Goal: Information Seeking & Learning: Learn about a topic

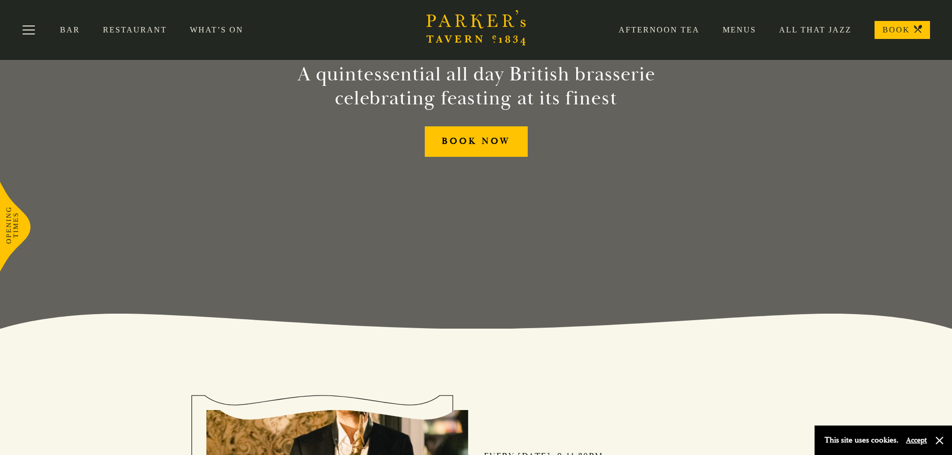
scroll to position [100, 0]
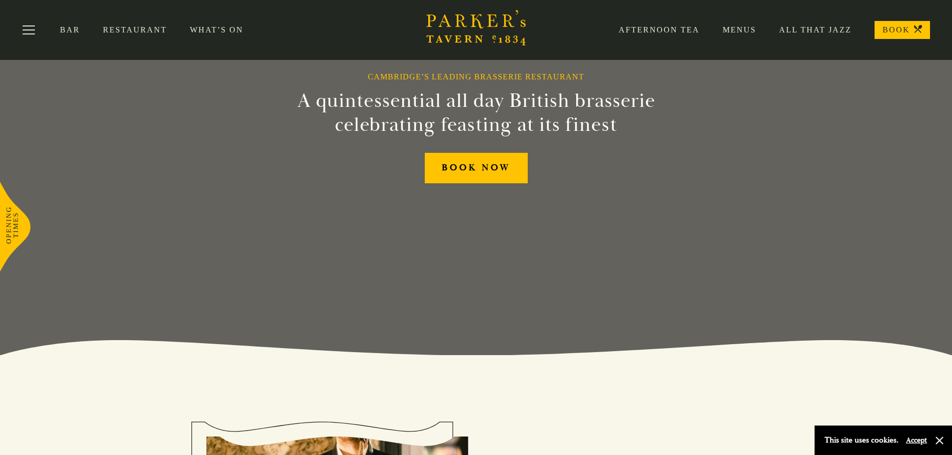
click at [135, 31] on link "Restaurant" at bounding box center [146, 30] width 87 height 10
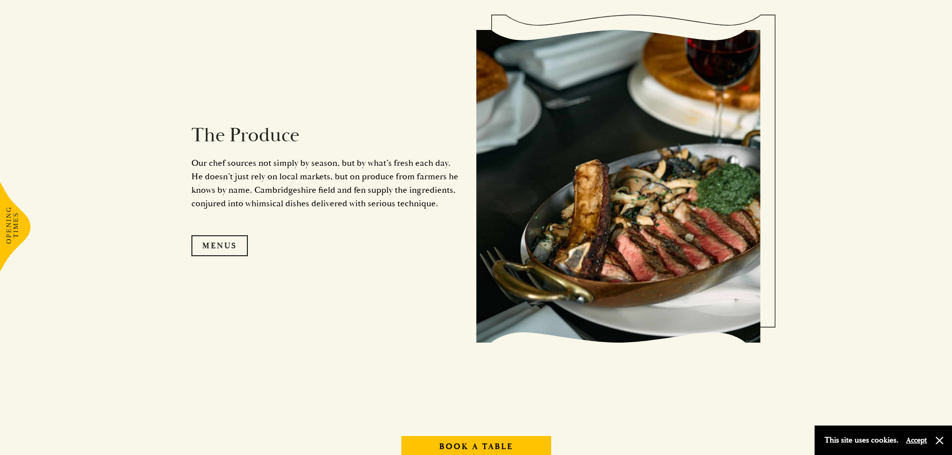
scroll to position [1000, 0]
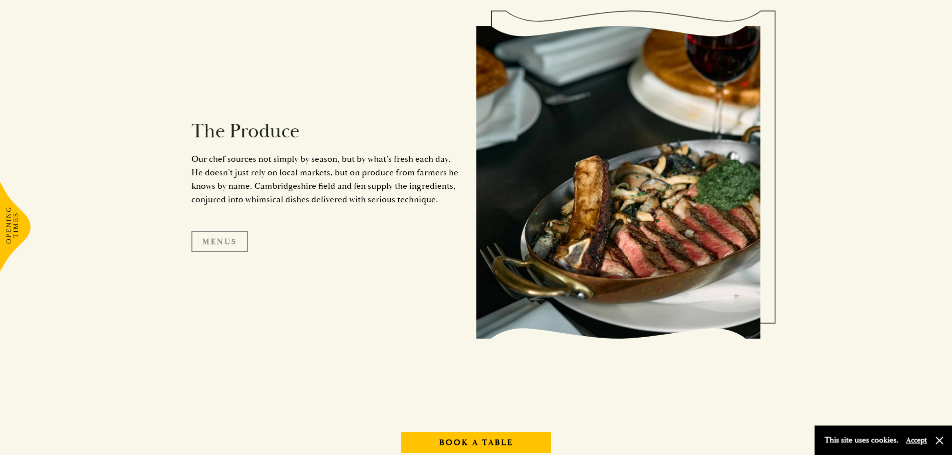
click at [210, 246] on link "Menus" at bounding box center [219, 241] width 56 height 21
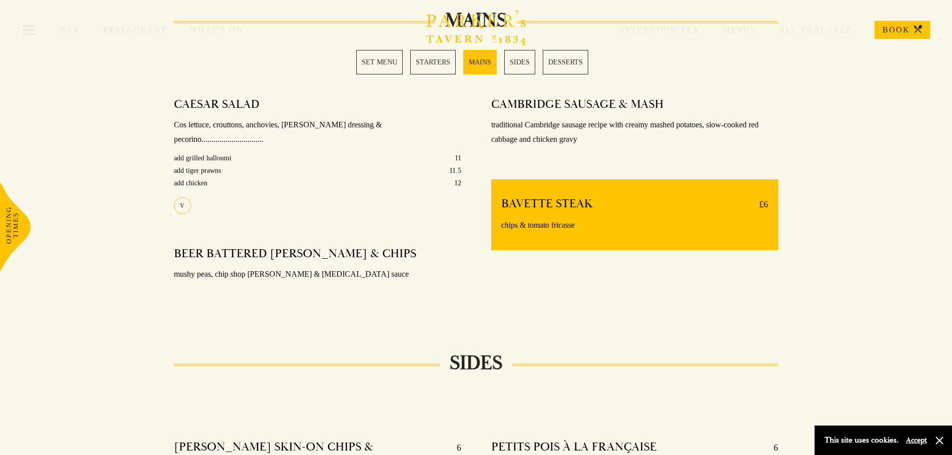
scroll to position [750, 0]
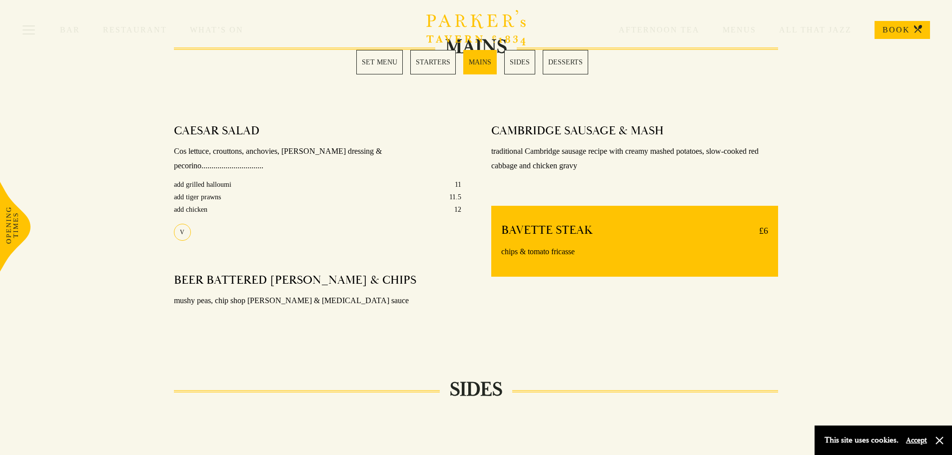
click at [477, 63] on link "MAINS" at bounding box center [479, 62] width 33 height 24
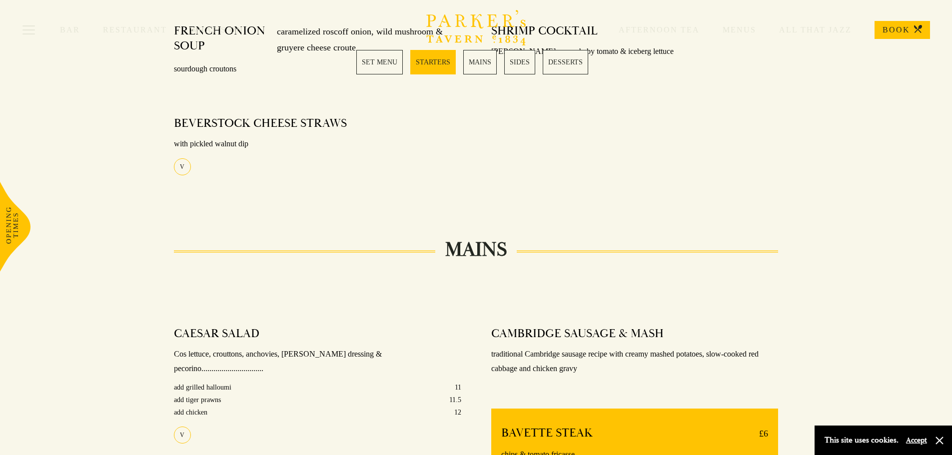
scroll to position [597, 0]
